Goal: Transaction & Acquisition: Subscribe to service/newsletter

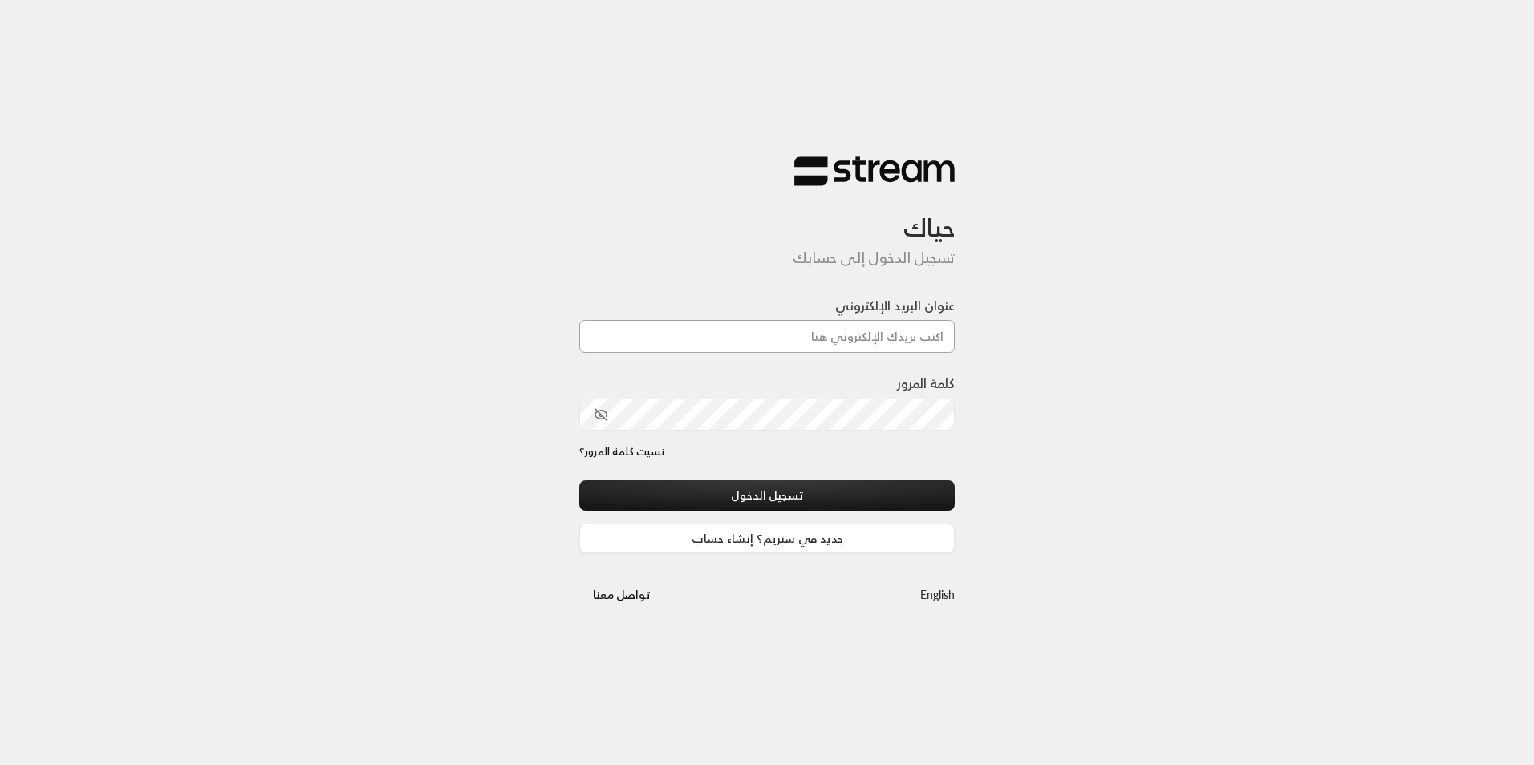
click at [943, 333] on input "عنوان البريد الإلكتروني" at bounding box center [766, 336] width 375 height 33
type input "[EMAIL_ADDRESS][DOMAIN_NAME]"
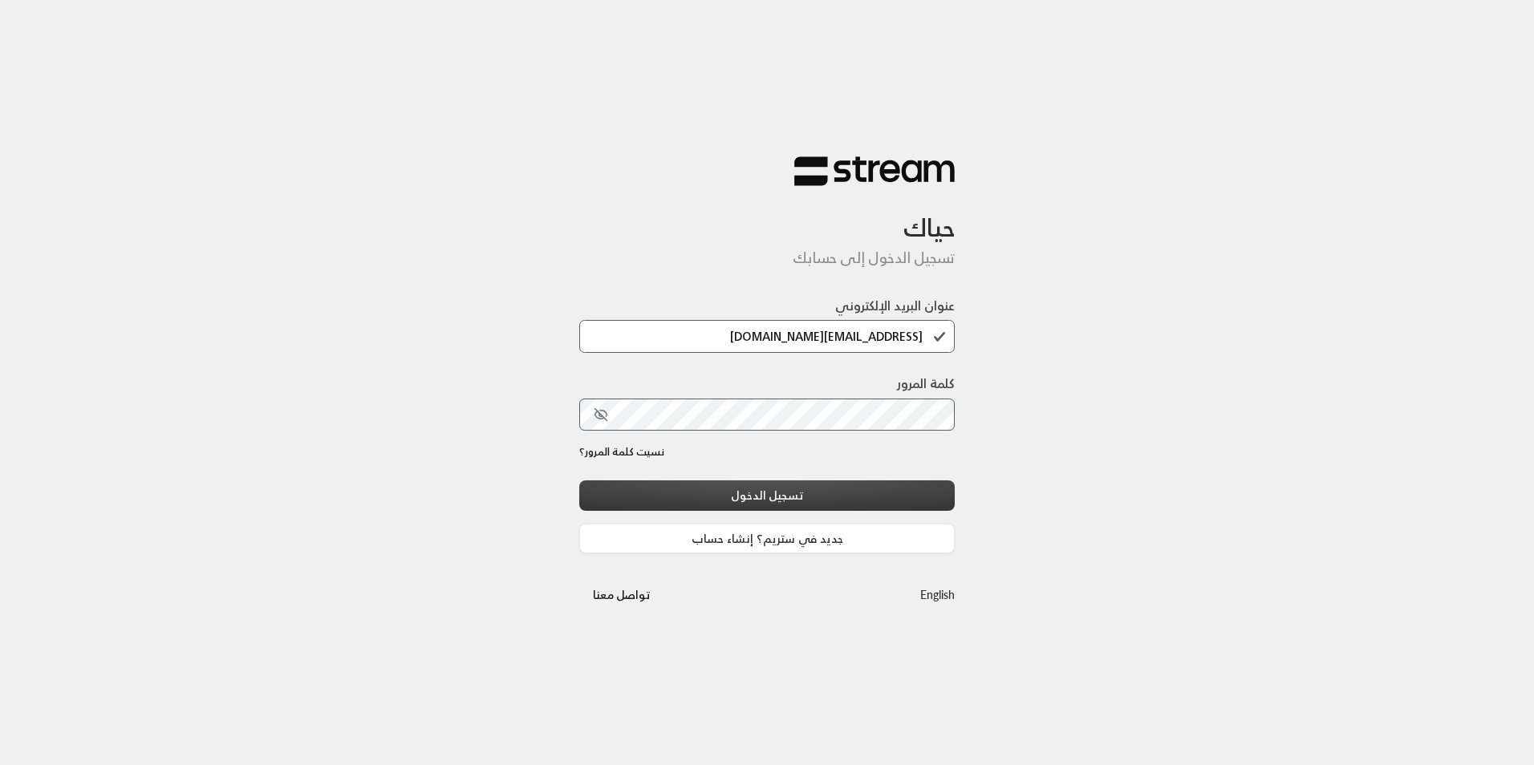
click at [862, 484] on button "تسجيل الدخول" at bounding box center [766, 495] width 375 height 30
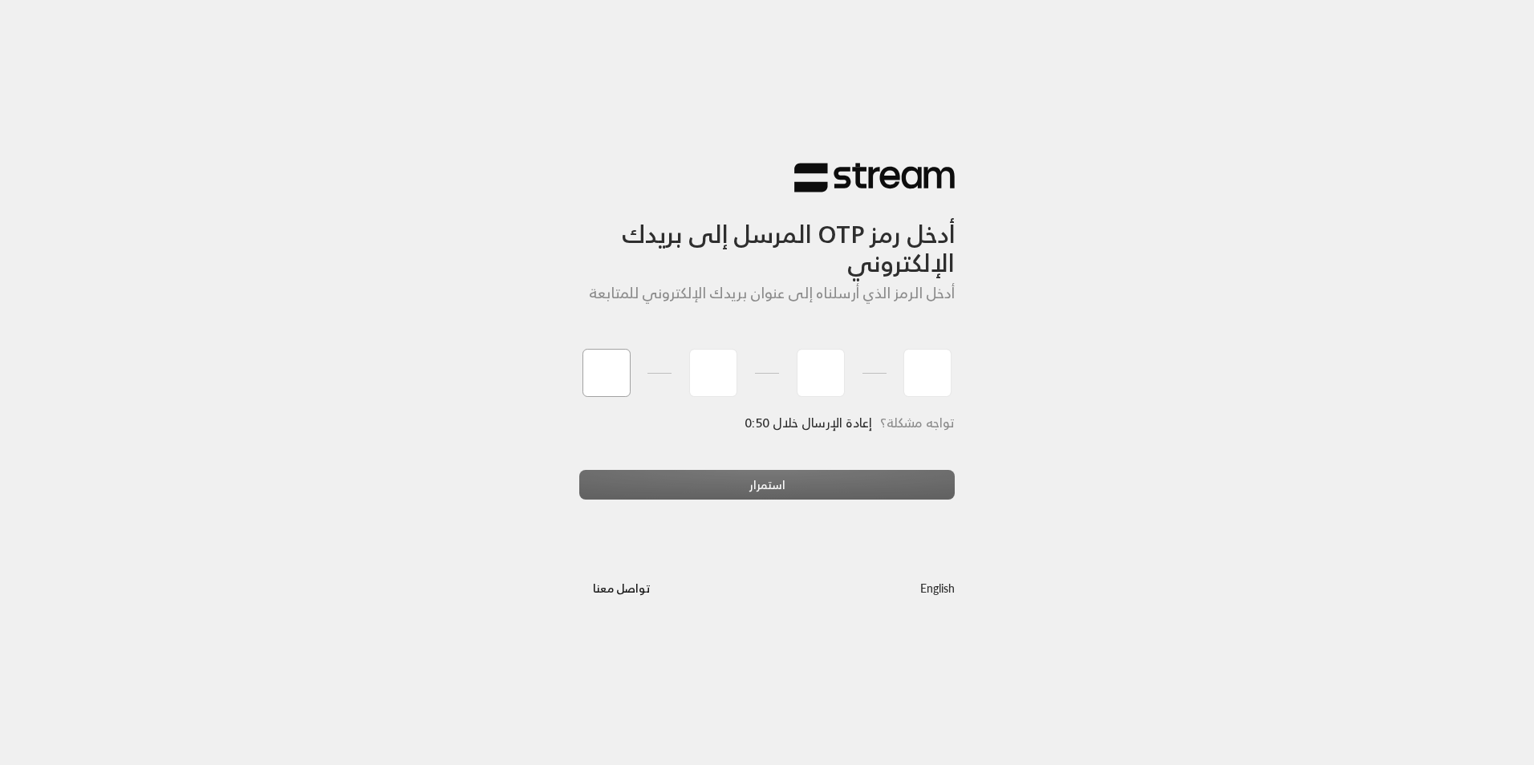
type input "3"
type input "2"
type input "3"
type input "8"
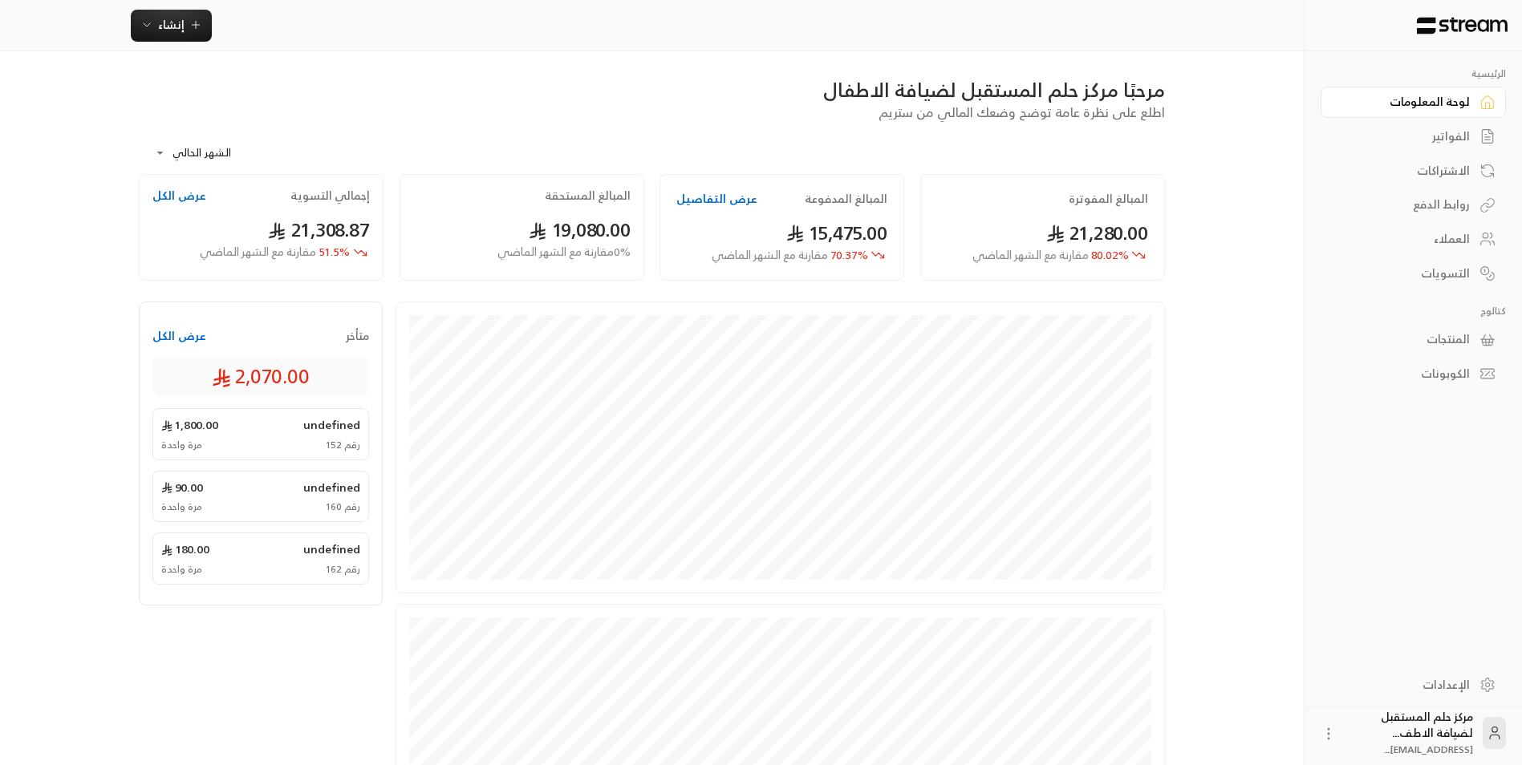
click at [1450, 145] on link "الفواتير" at bounding box center [1412, 136] width 185 height 31
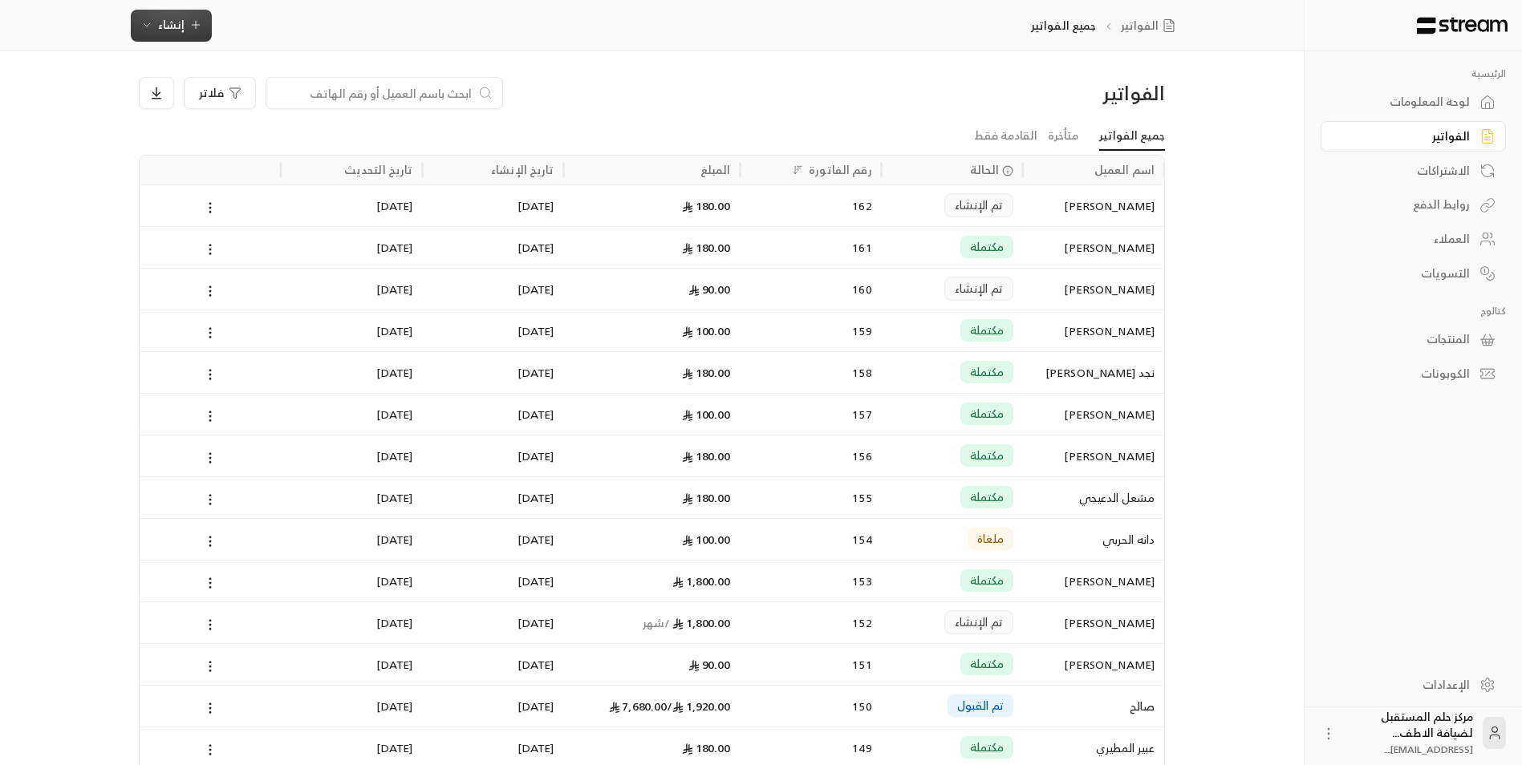
click at [146, 18] on icon "button" at bounding box center [146, 24] width 13 height 13
click at [281, 163] on div "أتمتة الفواتير المتكررة للفواتير المستمرة." at bounding box center [250, 156] width 202 height 16
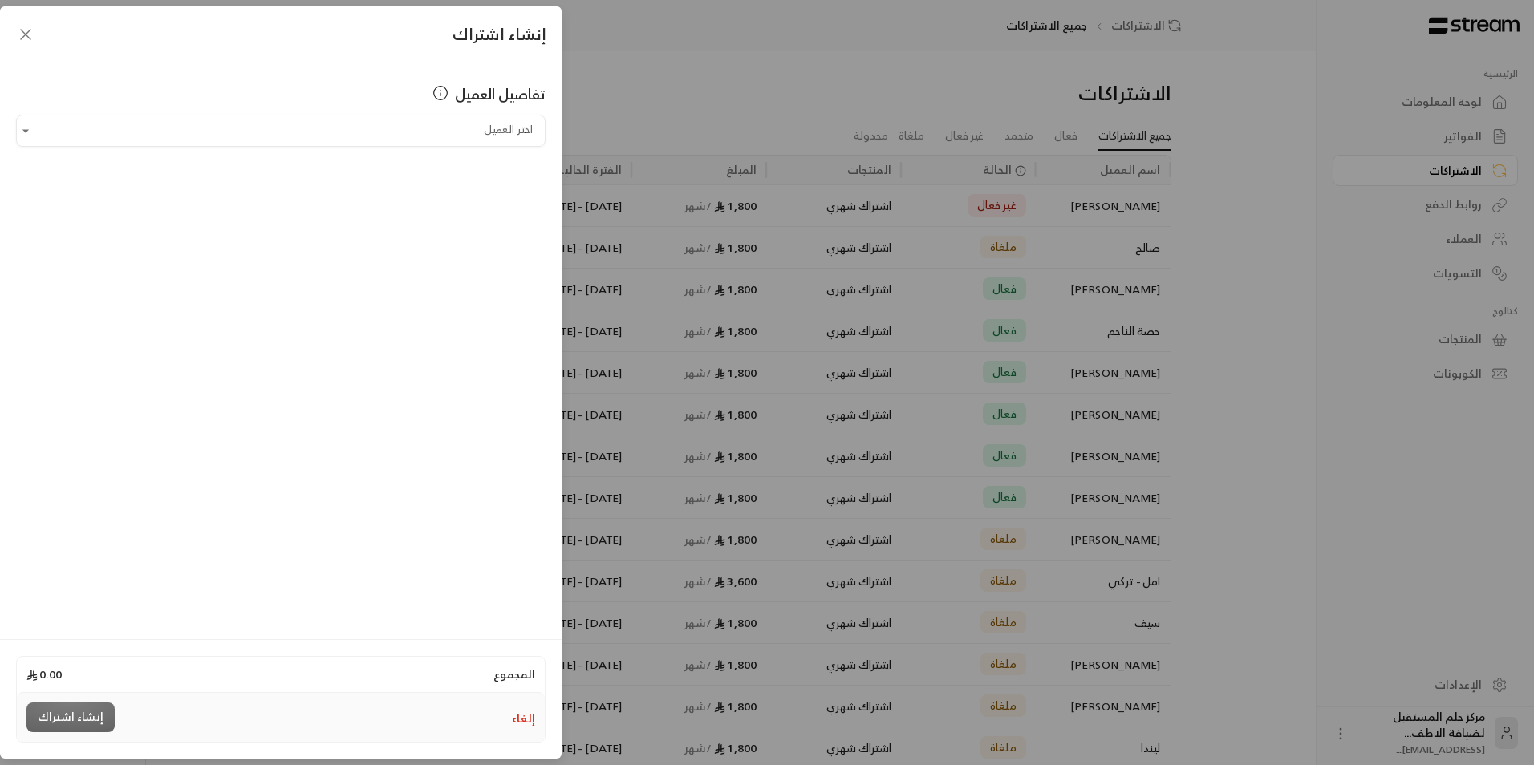
click at [444, 110] on div "تفاصيل العميل" at bounding box center [280, 99] width 529 height 32
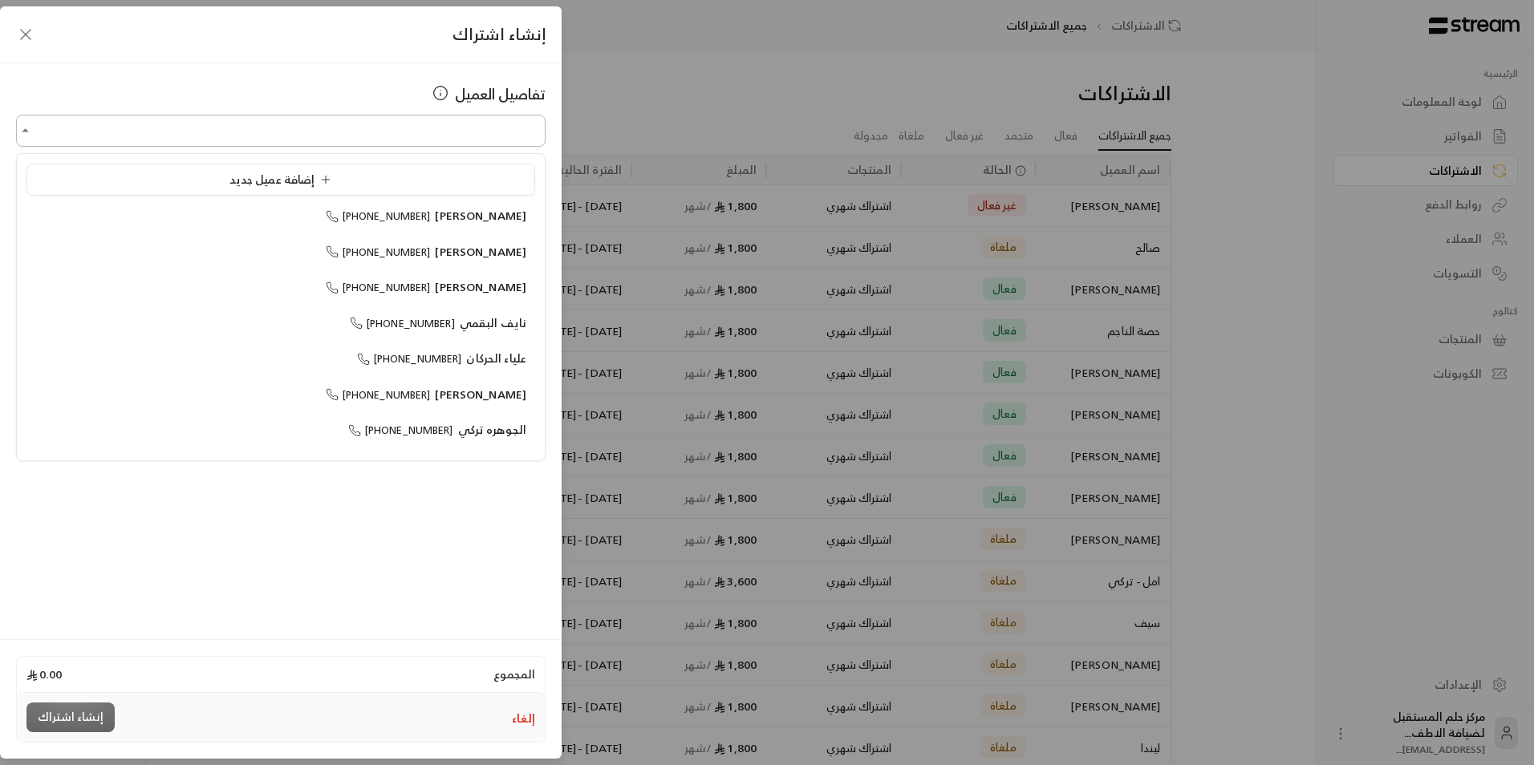
click at [469, 128] on input "اختر العميل" at bounding box center [280, 131] width 529 height 28
click at [500, 187] on div "إضافة عميل جديد" at bounding box center [280, 180] width 491 height 17
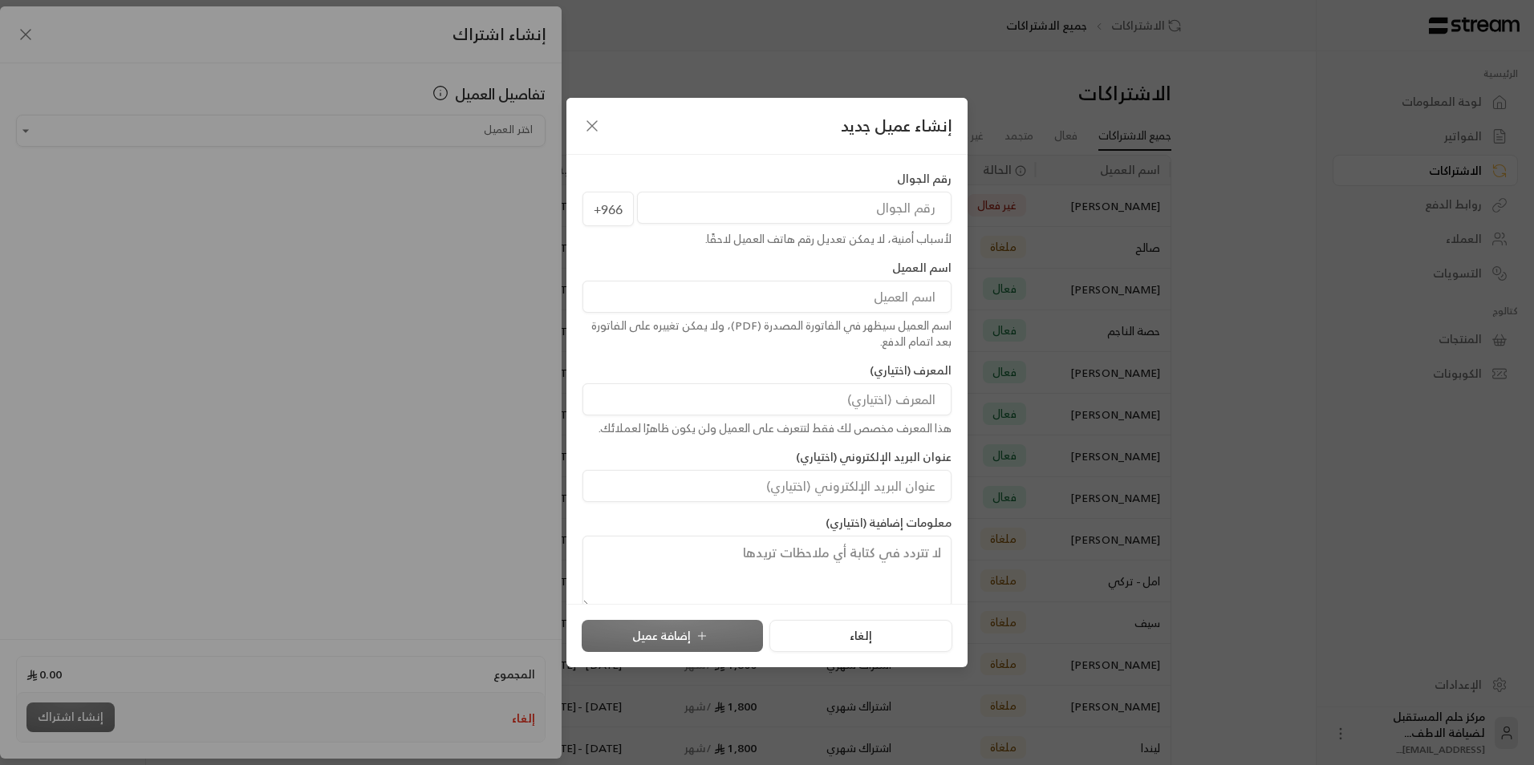
click at [708, 218] on input "tel" at bounding box center [794, 208] width 314 height 32
type input "502704677"
click at [817, 302] on input at bounding box center [766, 297] width 369 height 32
type input "[PERSON_NAME]"
click at [722, 633] on button "إضافة عميل" at bounding box center [672, 636] width 181 height 32
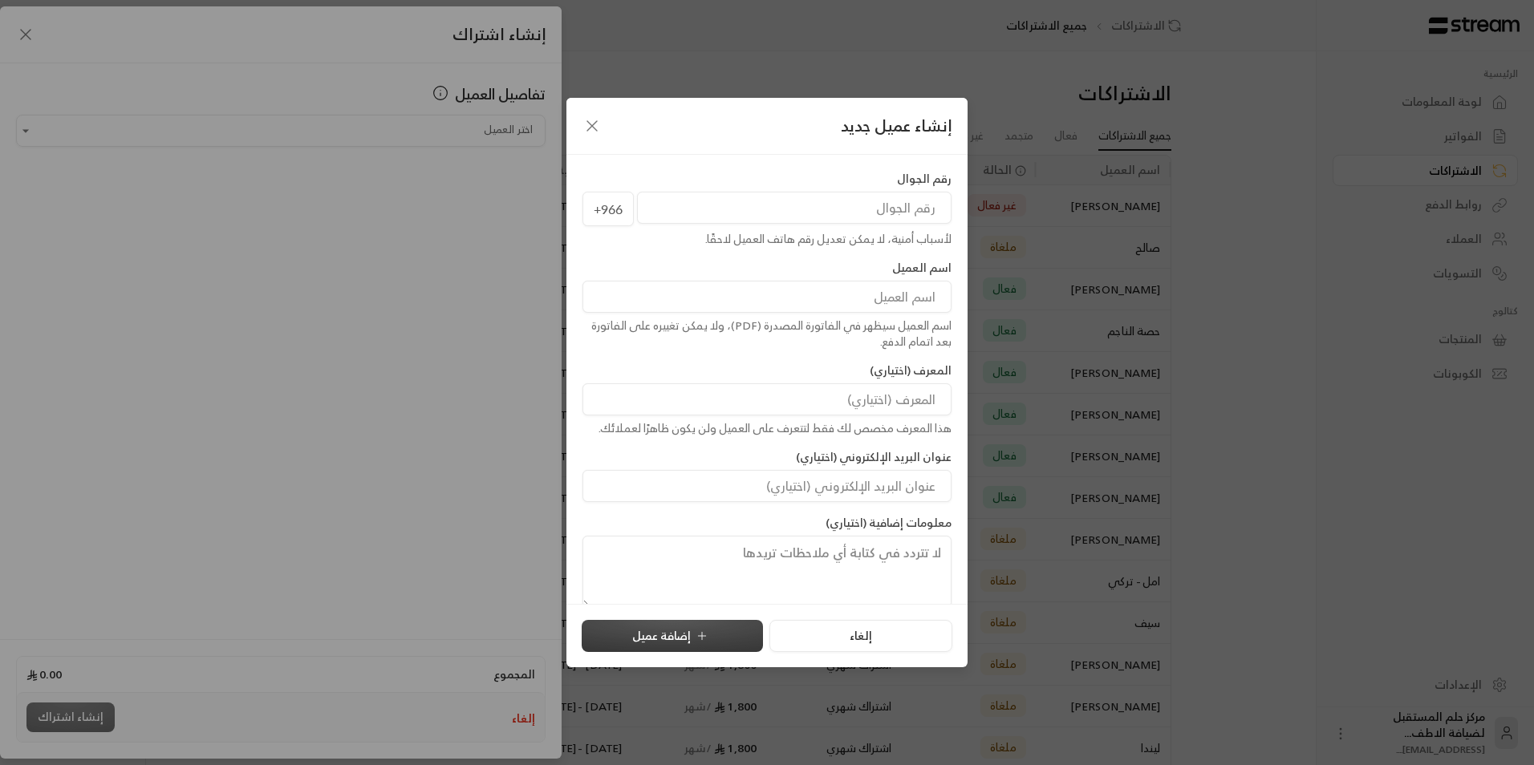
type input "**********"
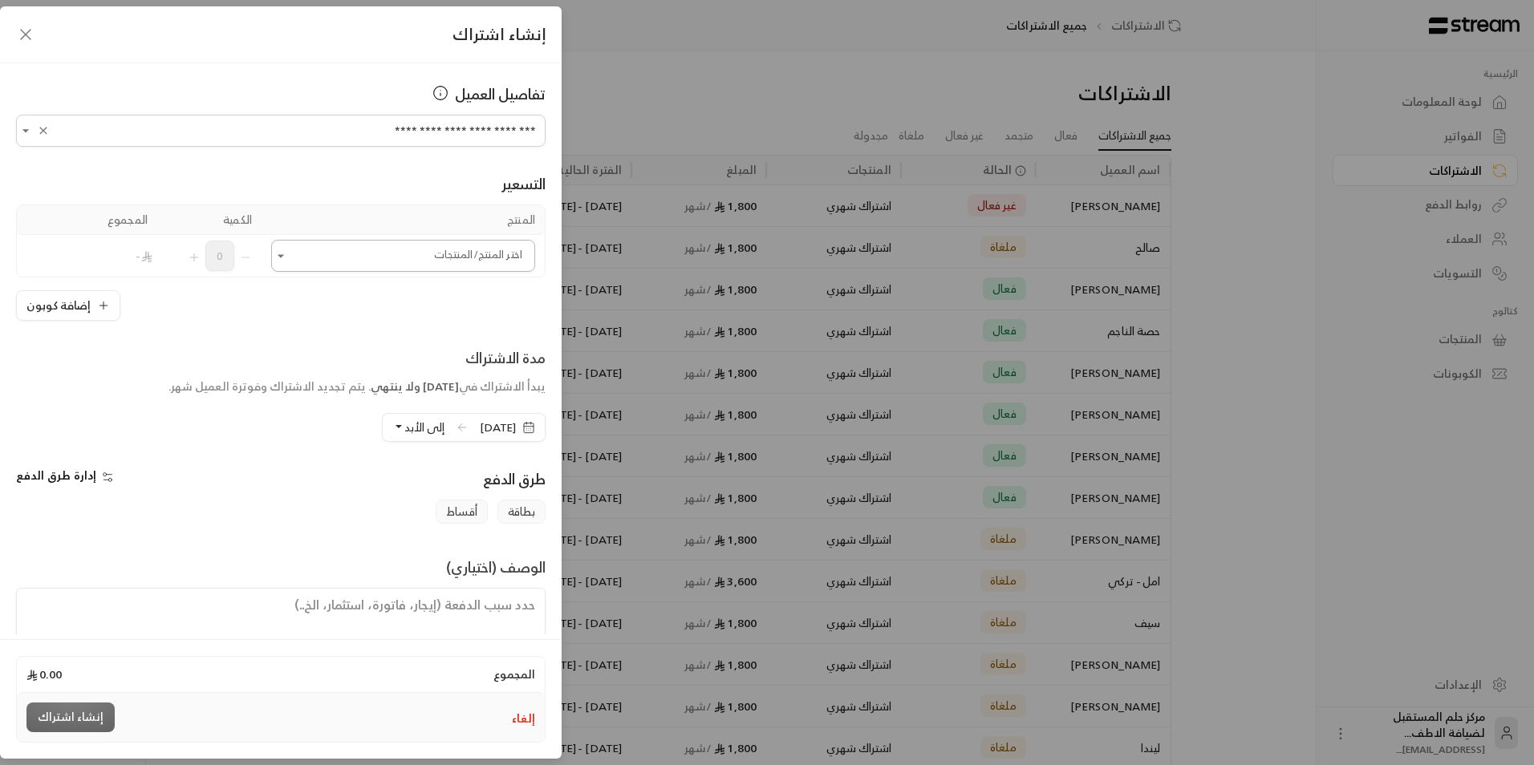
click at [445, 258] on input "اختر العميل" at bounding box center [403, 256] width 264 height 28
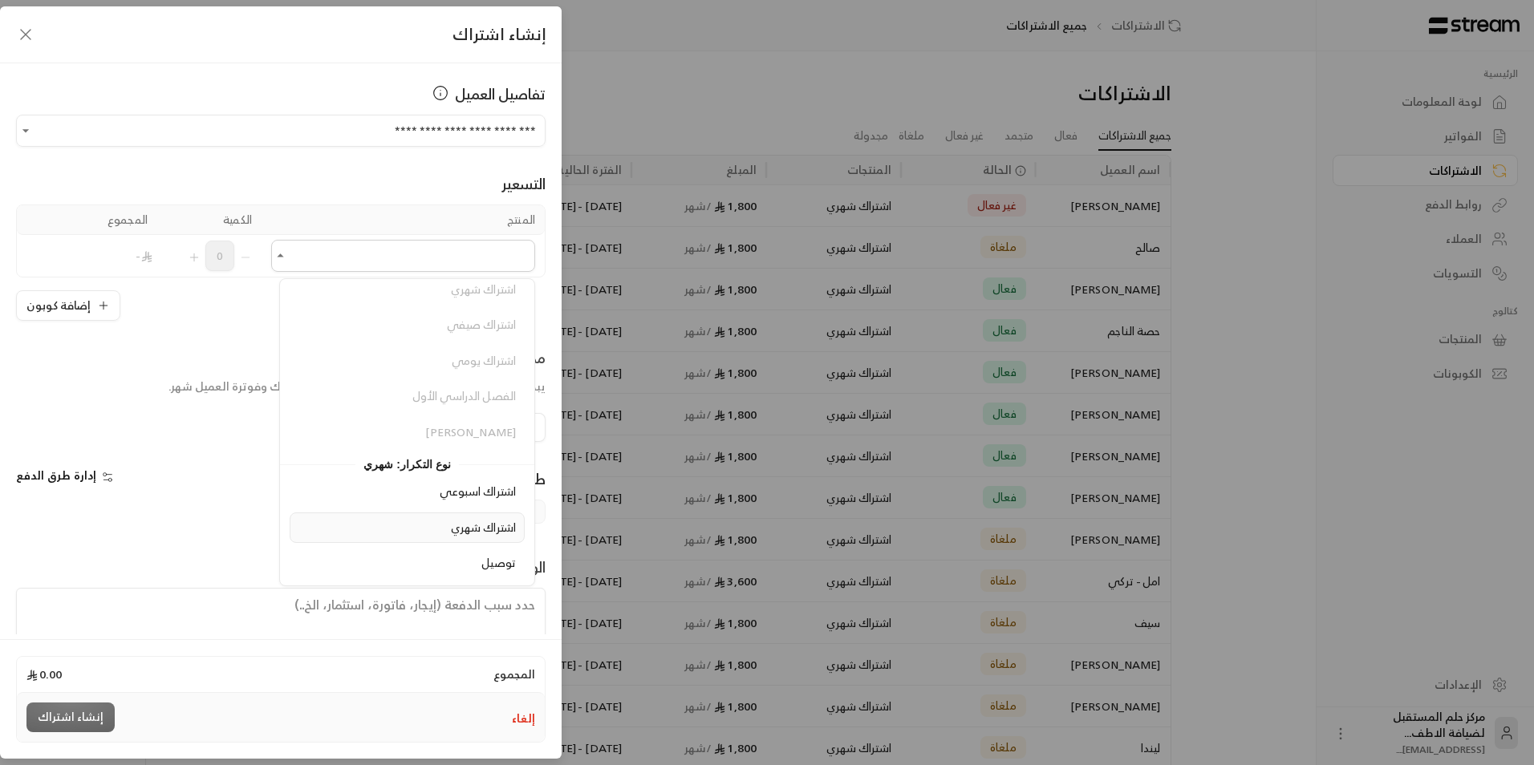
click at [479, 529] on span "اشتراك شهري" at bounding box center [483, 527] width 65 height 20
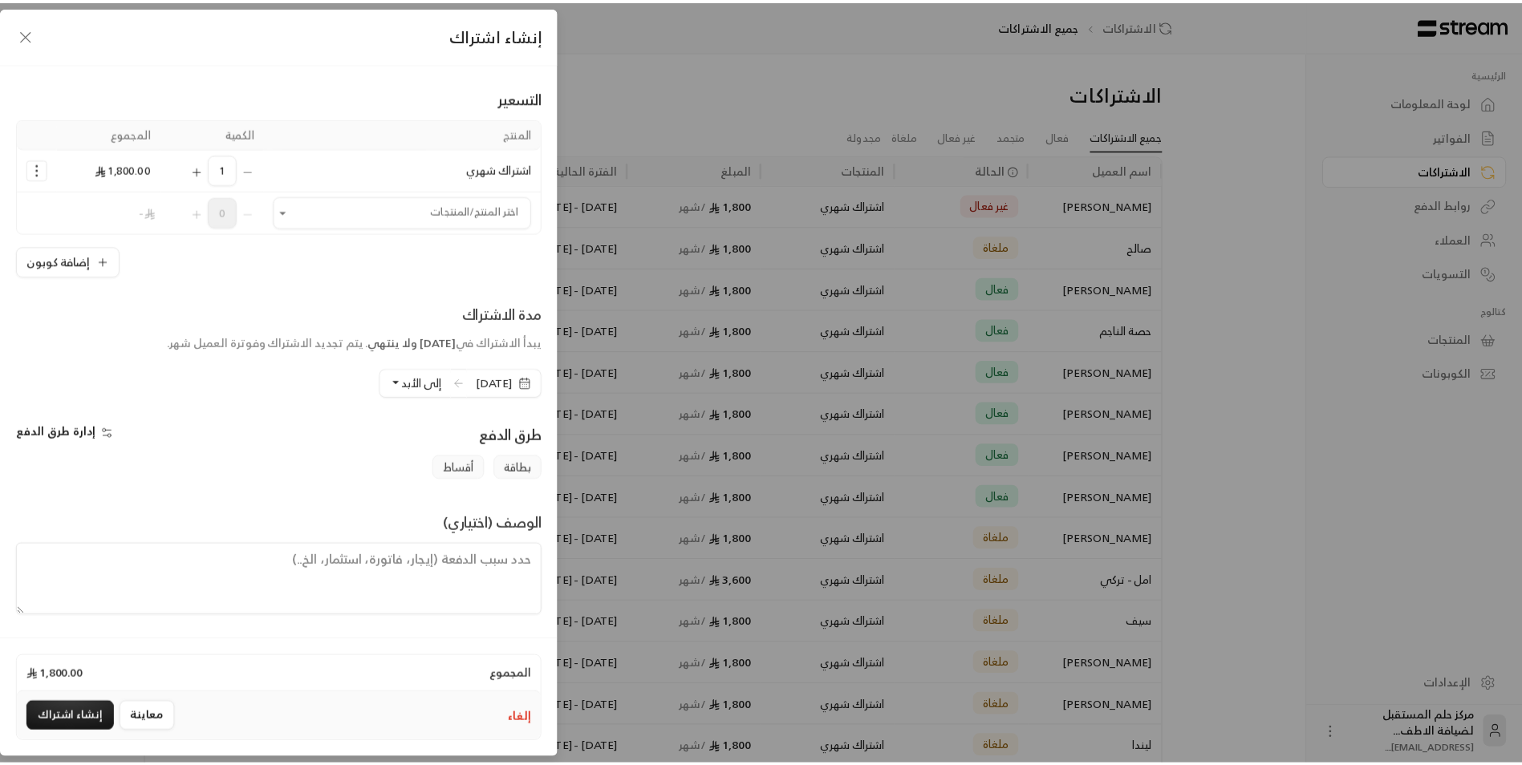
scroll to position [87, 0]
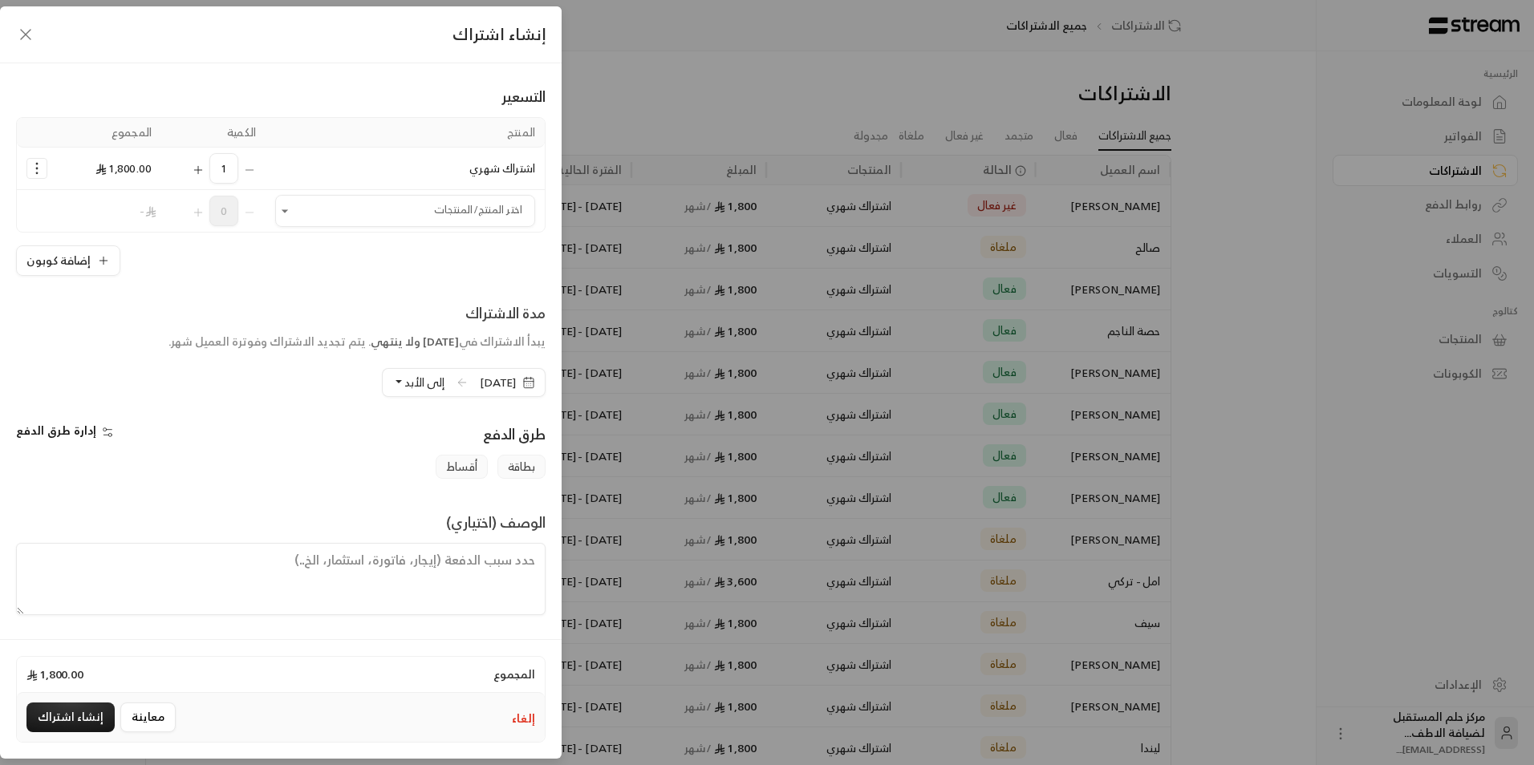
click at [404, 385] on span "إلى الأبد" at bounding box center [424, 382] width 40 height 20
click at [335, 175] on link "دورة واحدة ( [DATE] )" at bounding box center [329, 168] width 209 height 30
click at [55, 713] on button "إنشاء اشتراك" at bounding box center [70, 718] width 88 height 30
